Goal: Information Seeking & Learning: Learn about a topic

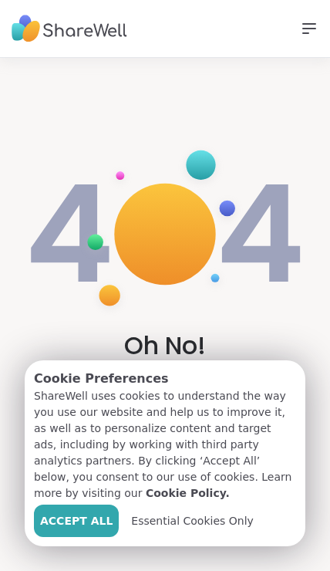
click at [148, 526] on span "Essential Cookies Only" at bounding box center [192, 521] width 123 height 16
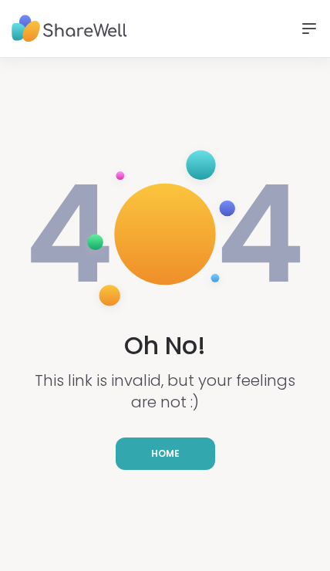
click at [144, 460] on link "Home" at bounding box center [166, 454] width 100 height 32
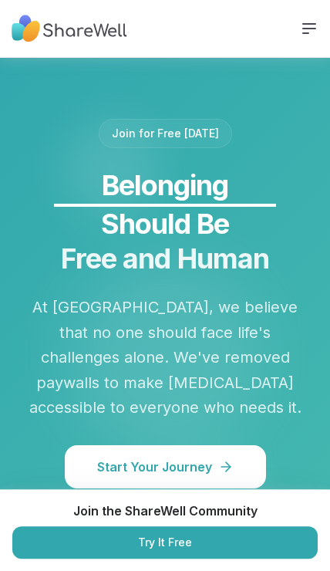
scroll to position [2020, 0]
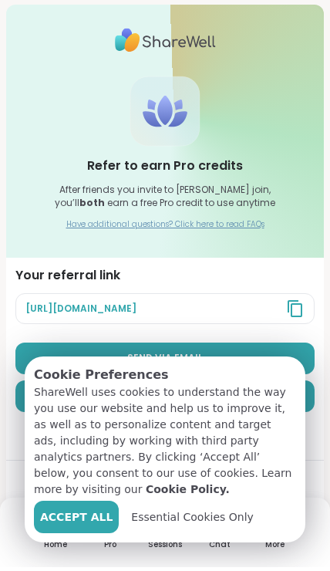
click at [151, 520] on span "Essential Cookies Only" at bounding box center [192, 521] width 123 height 16
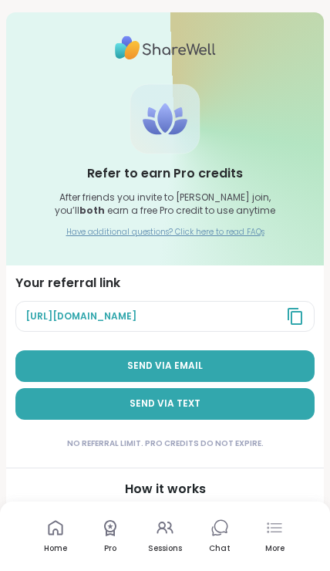
click at [49, 533] on icon at bounding box center [55, 528] width 15 height 15
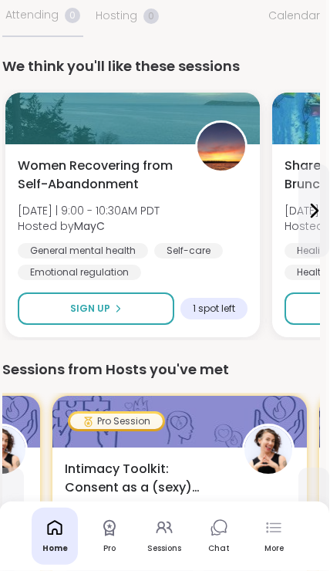
scroll to position [113, 3]
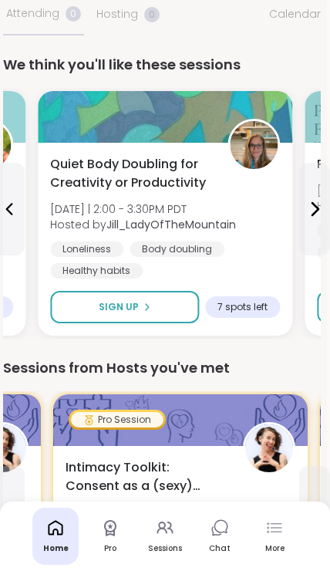
click at [72, 253] on div "Loneliness" at bounding box center [86, 249] width 73 height 15
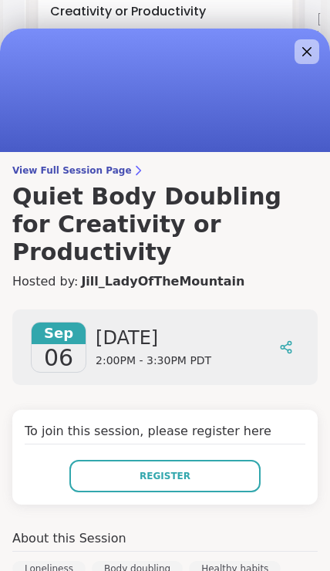
scroll to position [0, 0]
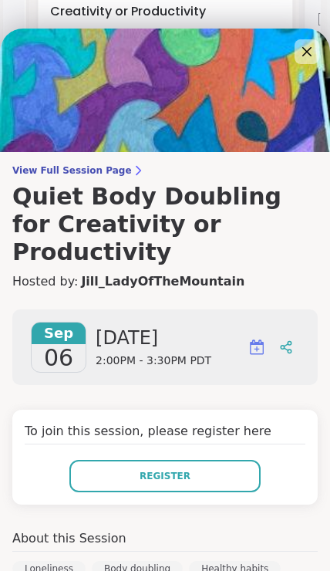
click at [291, 64] on img at bounding box center [165, 91] width 330 height 124
click at [300, 61] on icon at bounding box center [307, 51] width 19 height 19
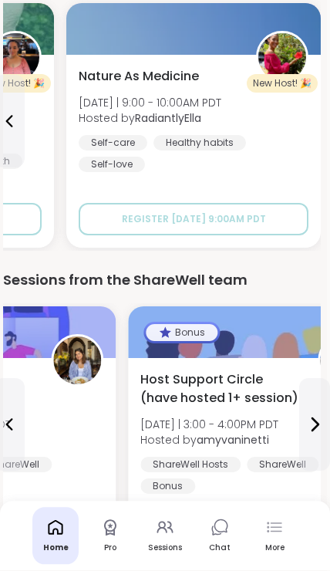
scroll to position [1458, 3]
